Goal: Task Accomplishment & Management: Manage account settings

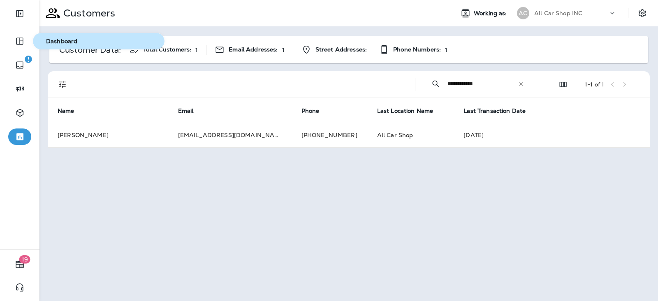
click at [59, 40] on span "Dashboard" at bounding box center [98, 41] width 125 height 7
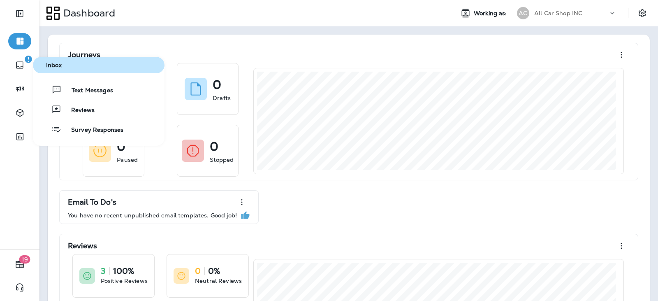
click at [98, 98] on div "Text Messages Reviews Survey Responses" at bounding box center [99, 109] width 132 height 56
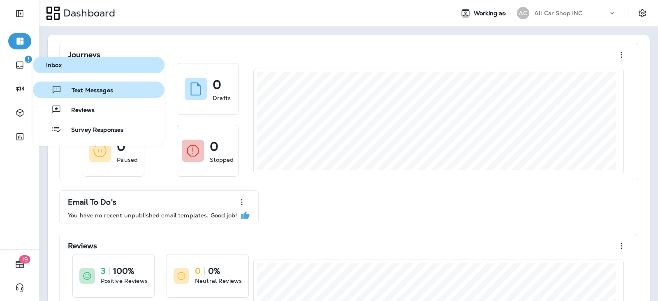
click at [113, 95] on button "Text Messages" at bounding box center [99, 89] width 132 height 16
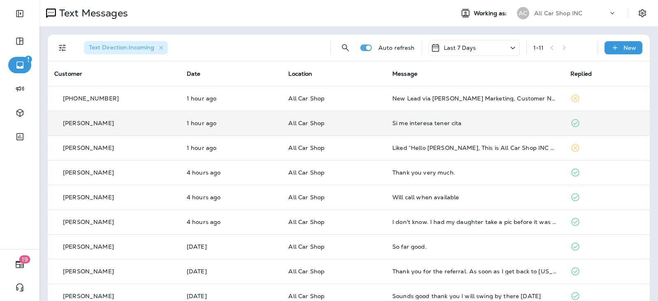
click at [372, 127] on td "All Car Shop" at bounding box center [334, 123] width 104 height 25
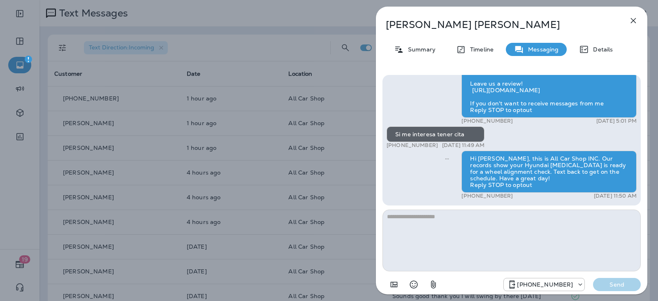
click at [635, 20] on icon "button" at bounding box center [633, 21] width 10 height 10
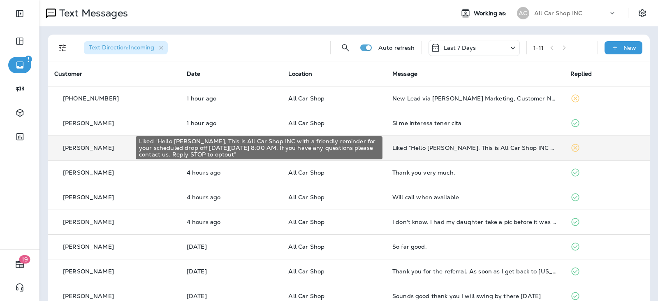
click at [416, 150] on div "Liked “Hello [PERSON_NAME], This is All Car Shop INC with a friendly reminder f…" at bounding box center [474, 147] width 165 height 7
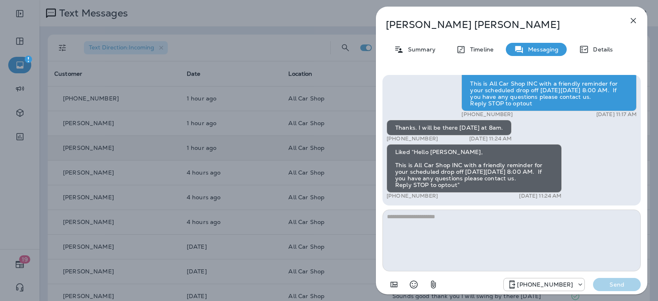
click at [636, 23] on icon "button" at bounding box center [633, 21] width 10 height 10
